Goal: Download file/media

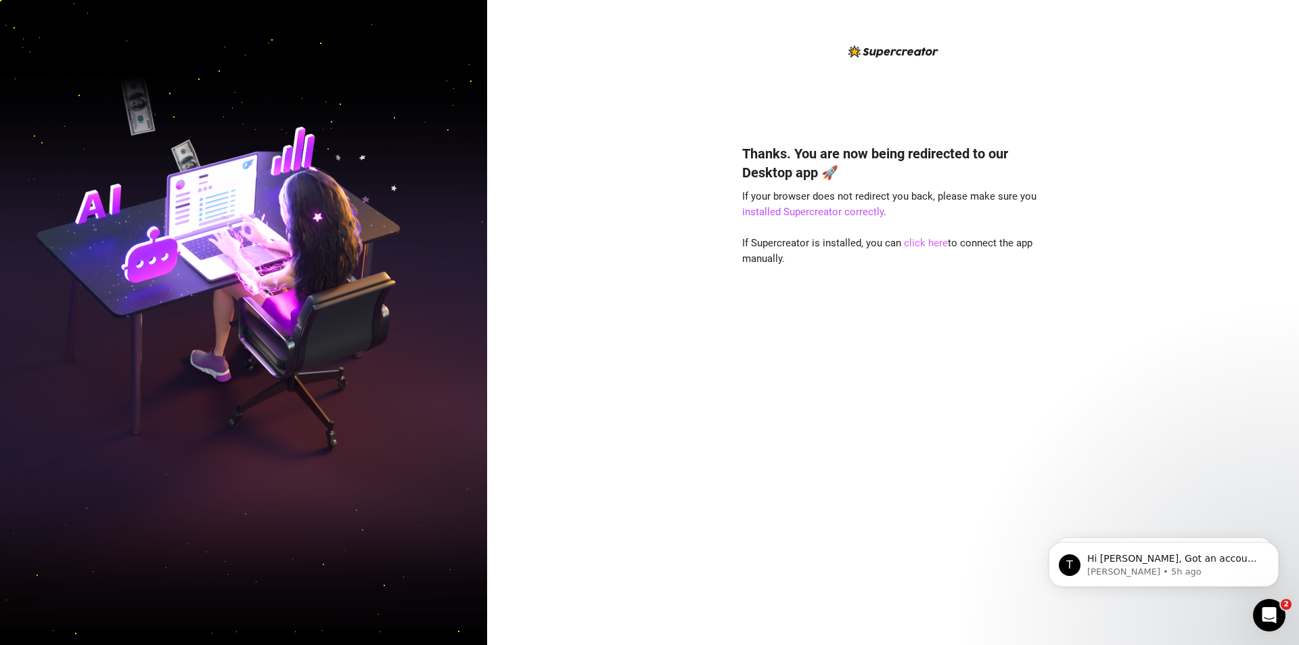
click at [919, 241] on link "click here" at bounding box center [926, 243] width 44 height 12
click at [810, 212] on link "installed Supercreator correctly" at bounding box center [812, 212] width 141 height 12
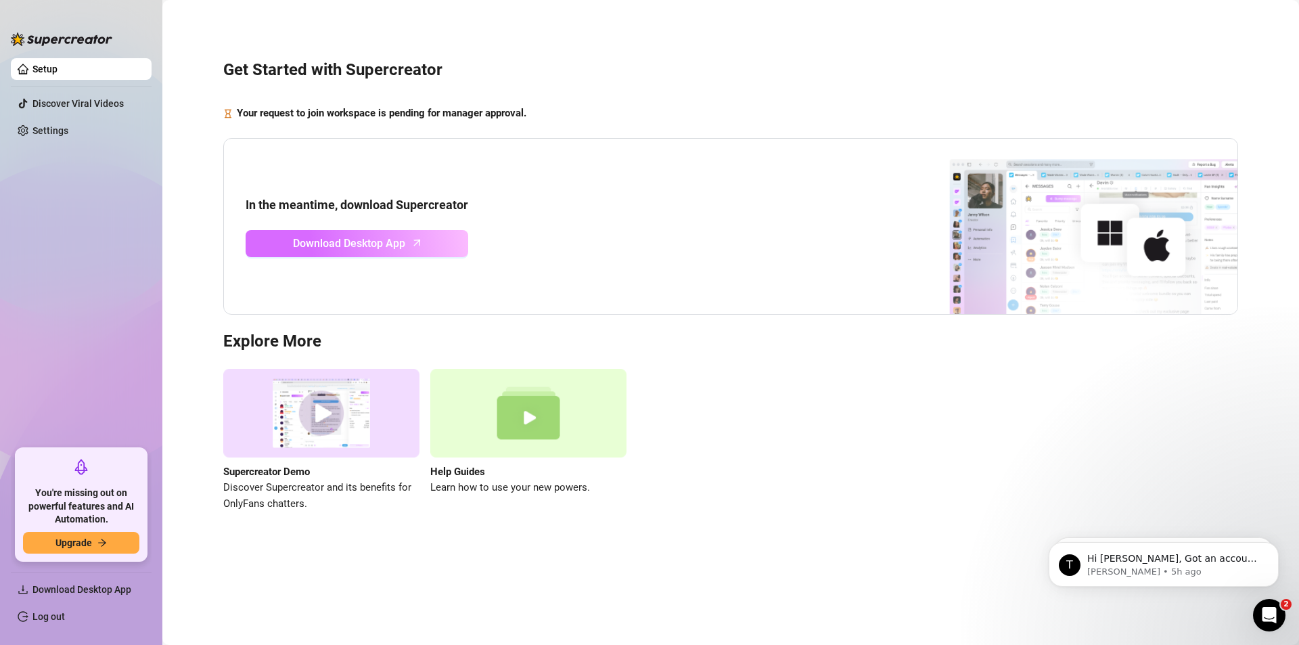
click at [290, 248] on link "Download Desktop App" at bounding box center [357, 243] width 223 height 27
click at [51, 131] on link "Settings" at bounding box center [50, 130] width 36 height 11
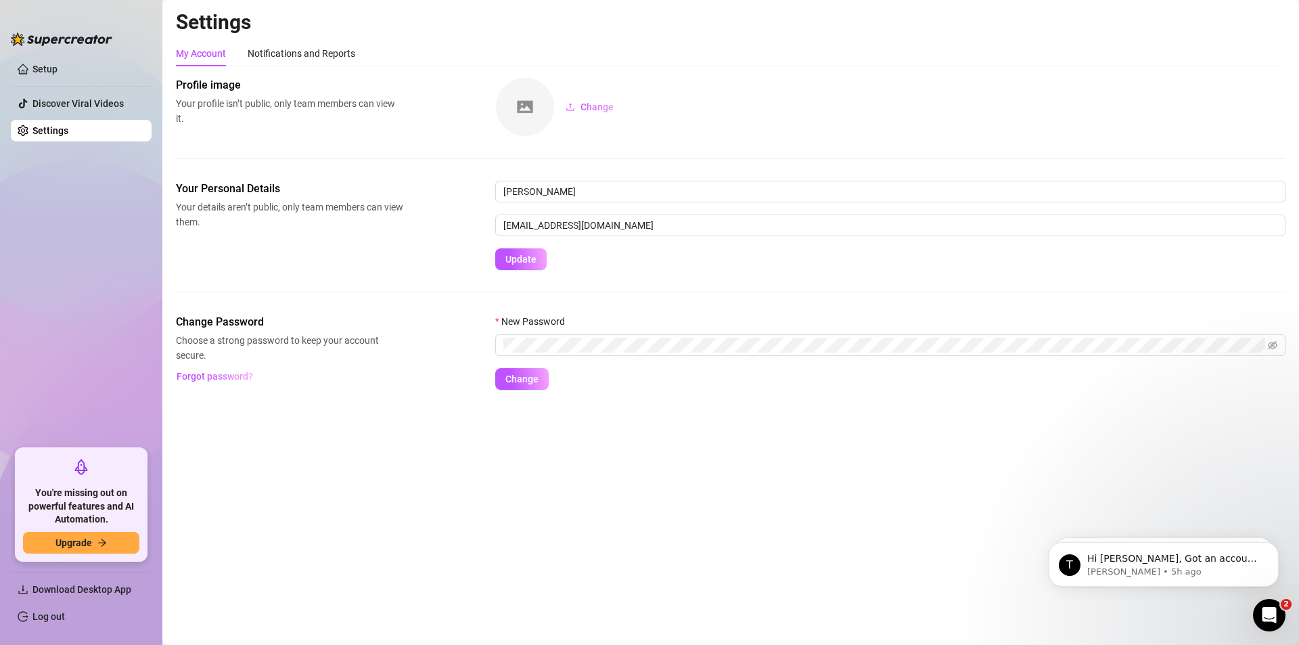
click at [96, 267] on ul "Setup Discover Viral Videos Settings" at bounding box center [81, 248] width 141 height 390
click at [39, 229] on ul "Setup Discover Viral Videos Settings" at bounding box center [81, 248] width 141 height 390
click at [289, 49] on div "Notifications and Reports" at bounding box center [302, 53] width 108 height 15
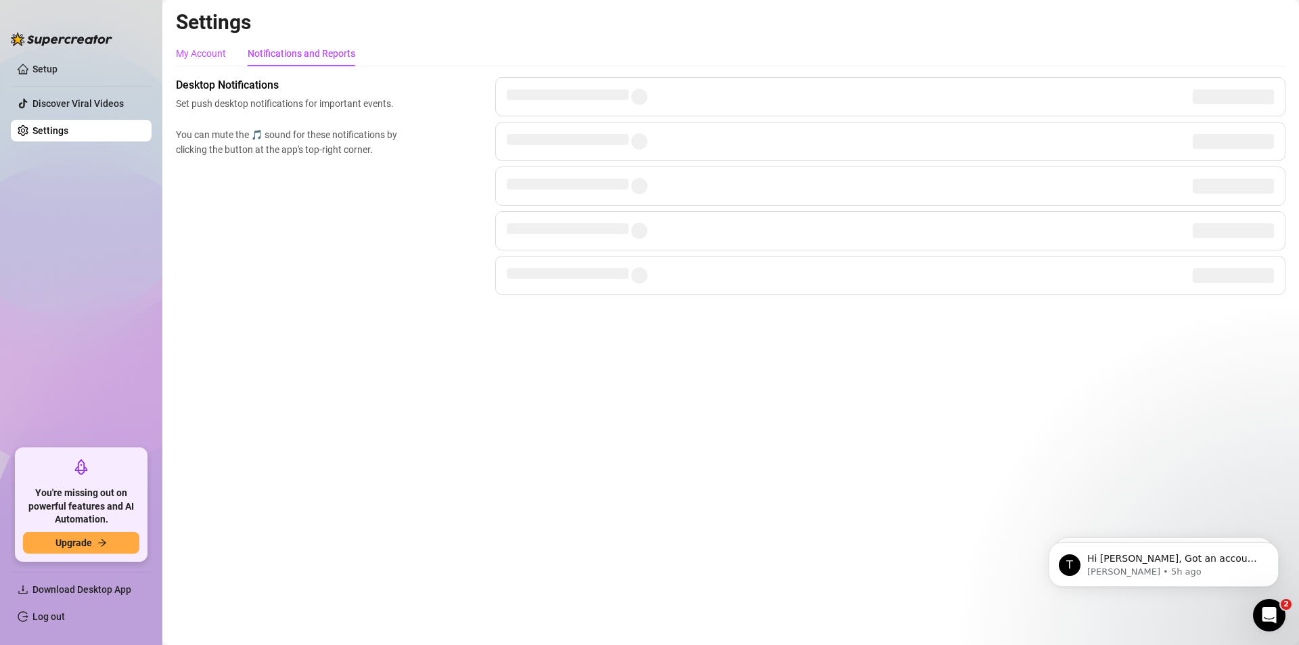
click at [193, 55] on div "My Account" at bounding box center [201, 53] width 50 height 15
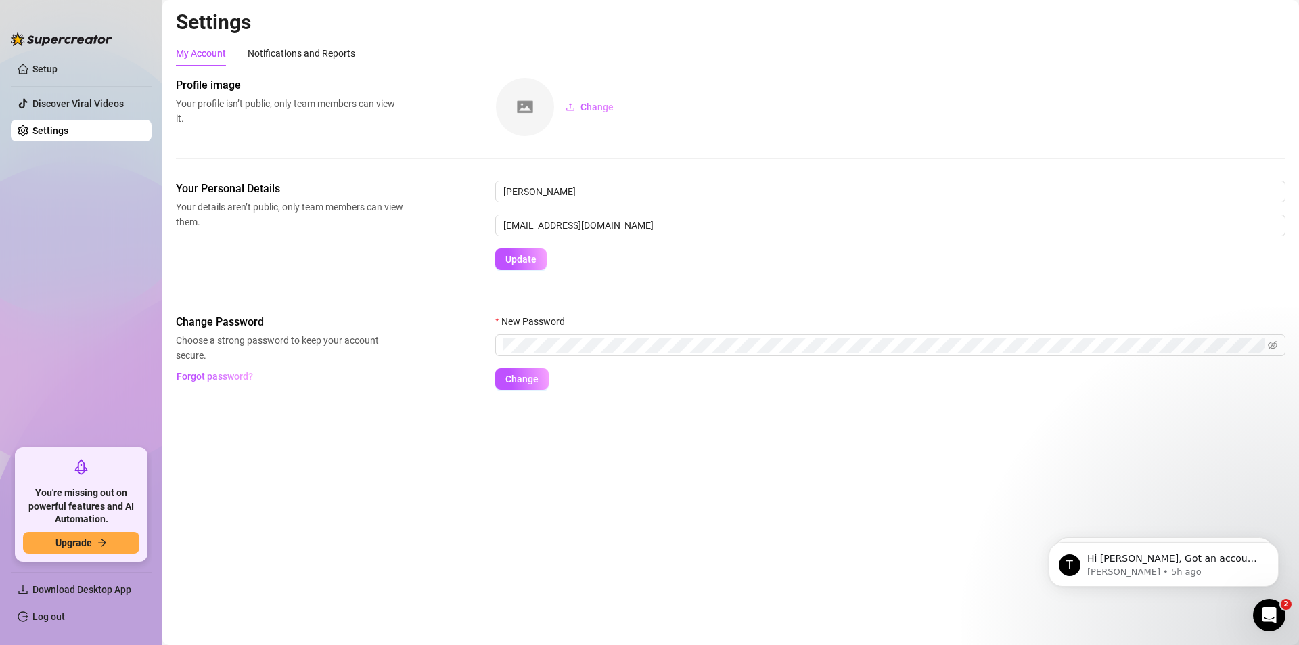
click at [48, 311] on ul "Setup Discover Viral Videos Settings" at bounding box center [81, 248] width 141 height 390
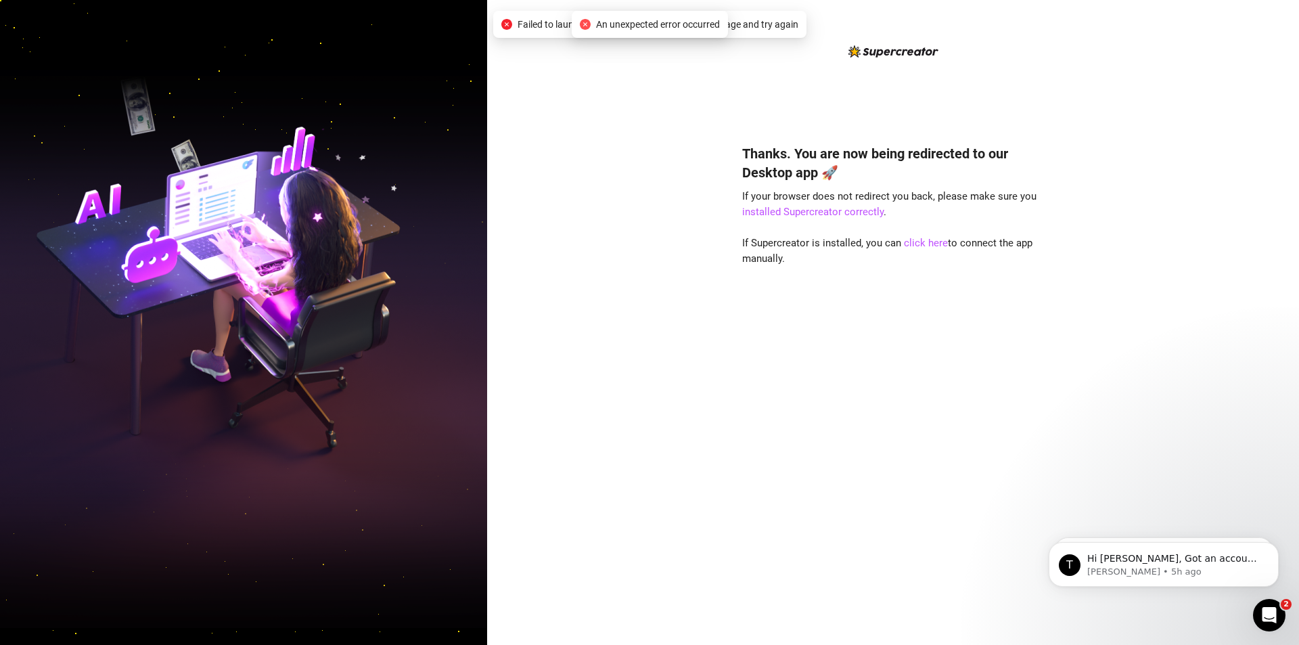
click at [658, 181] on div "Thanks. You are now being redirected to our Desktop app 🚀 If your browser does …" at bounding box center [893, 322] width 812 height 645
click at [599, 14] on div "Thanks. You are now being redirected to our Desktop app 🚀 If your browser does …" at bounding box center [893, 322] width 812 height 645
click at [680, 609] on div "Thanks. You are now being redirected to our Desktop app 🚀 If your browser does …" at bounding box center [893, 322] width 812 height 645
